Goal: Task Accomplishment & Management: Manage account settings

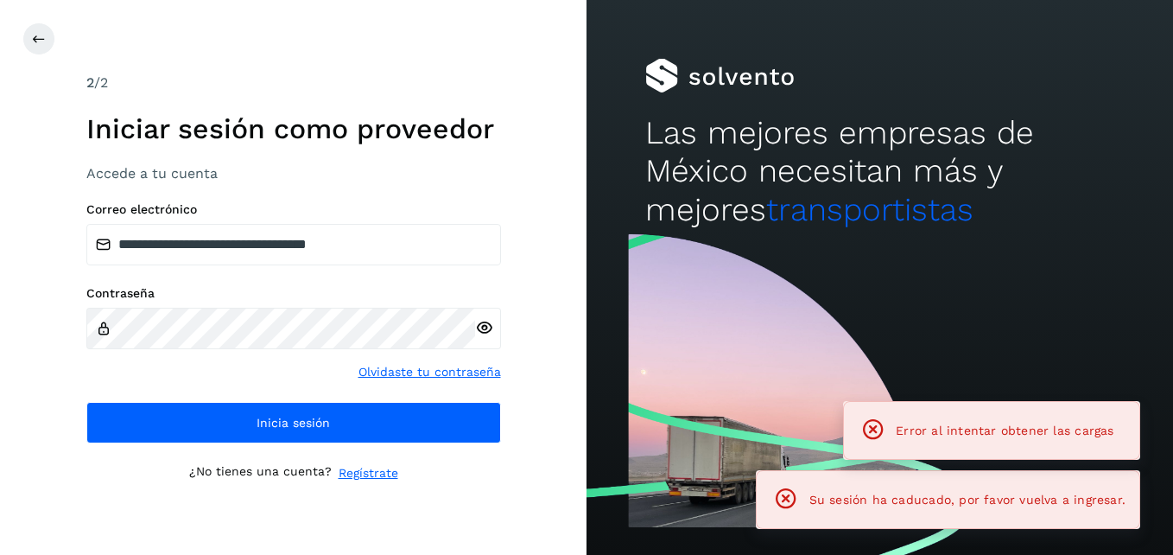
click at [460, 143] on h1 "Iniciar sesión como proveedor" at bounding box center [293, 128] width 415 height 33
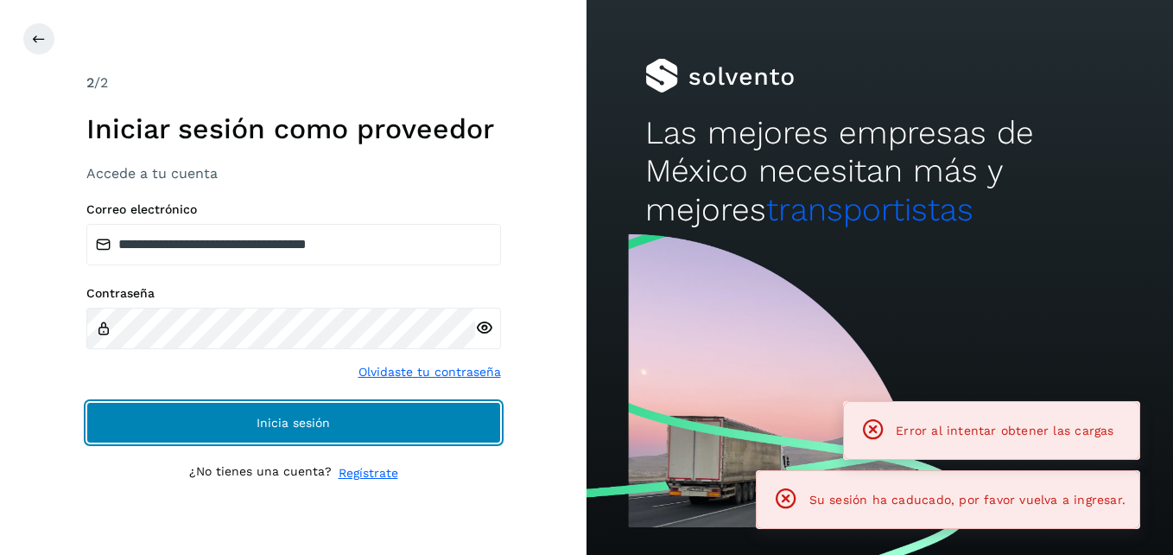
click at [216, 418] on button "Inicia sesión" at bounding box center [293, 422] width 415 height 41
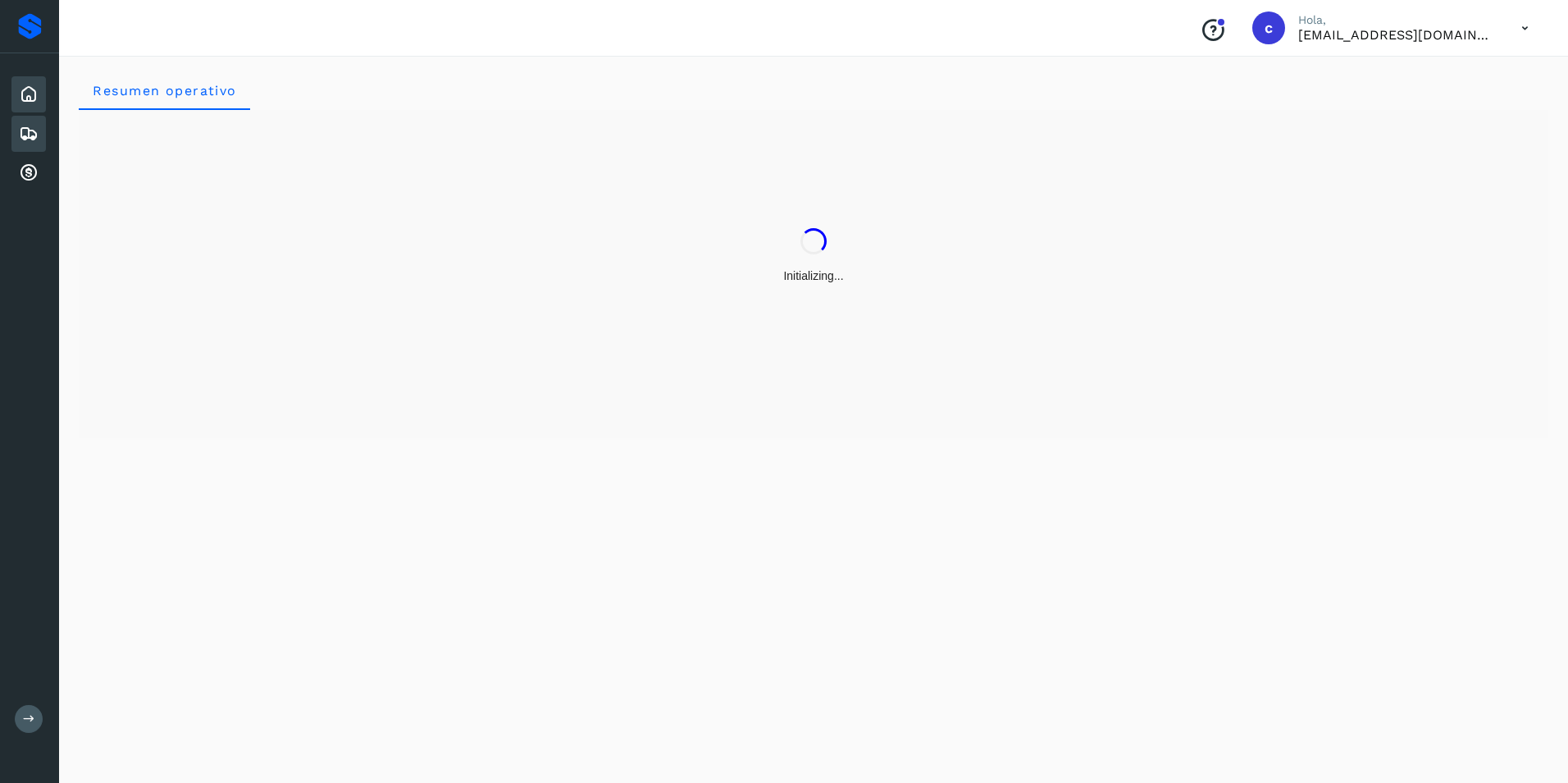
click at [32, 132] on icon at bounding box center [28, 133] width 20 height 20
